Goal: Find specific page/section: Find specific page/section

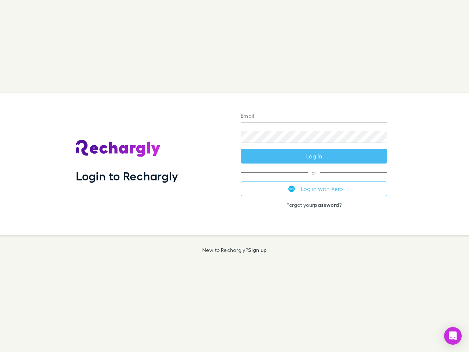
click at [235, 176] on div "Login to Rechargly" at bounding box center [152, 164] width 165 height 142
click at [314, 117] on input "Email" at bounding box center [314, 117] width 147 height 12
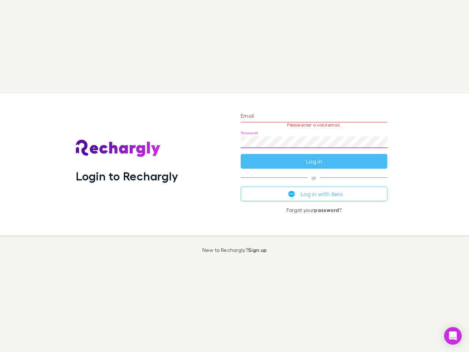
click at [314, 156] on form "Email Please enter a valid email. Password Log in" at bounding box center [314, 137] width 147 height 64
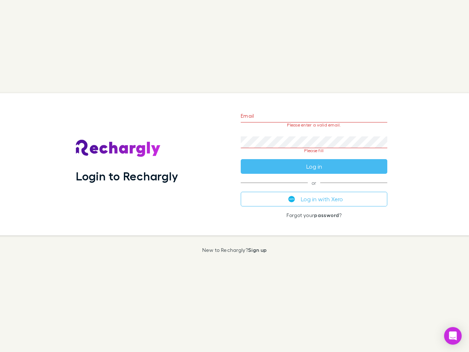
click at [314, 189] on div "Email Please enter a valid email. Password Please fill Log in or Log in with Xe…" at bounding box center [314, 164] width 158 height 142
click at [453, 336] on icon "Open Intercom Messenger" at bounding box center [453, 335] width 8 height 9
